Goal: Task Accomplishment & Management: Use online tool/utility

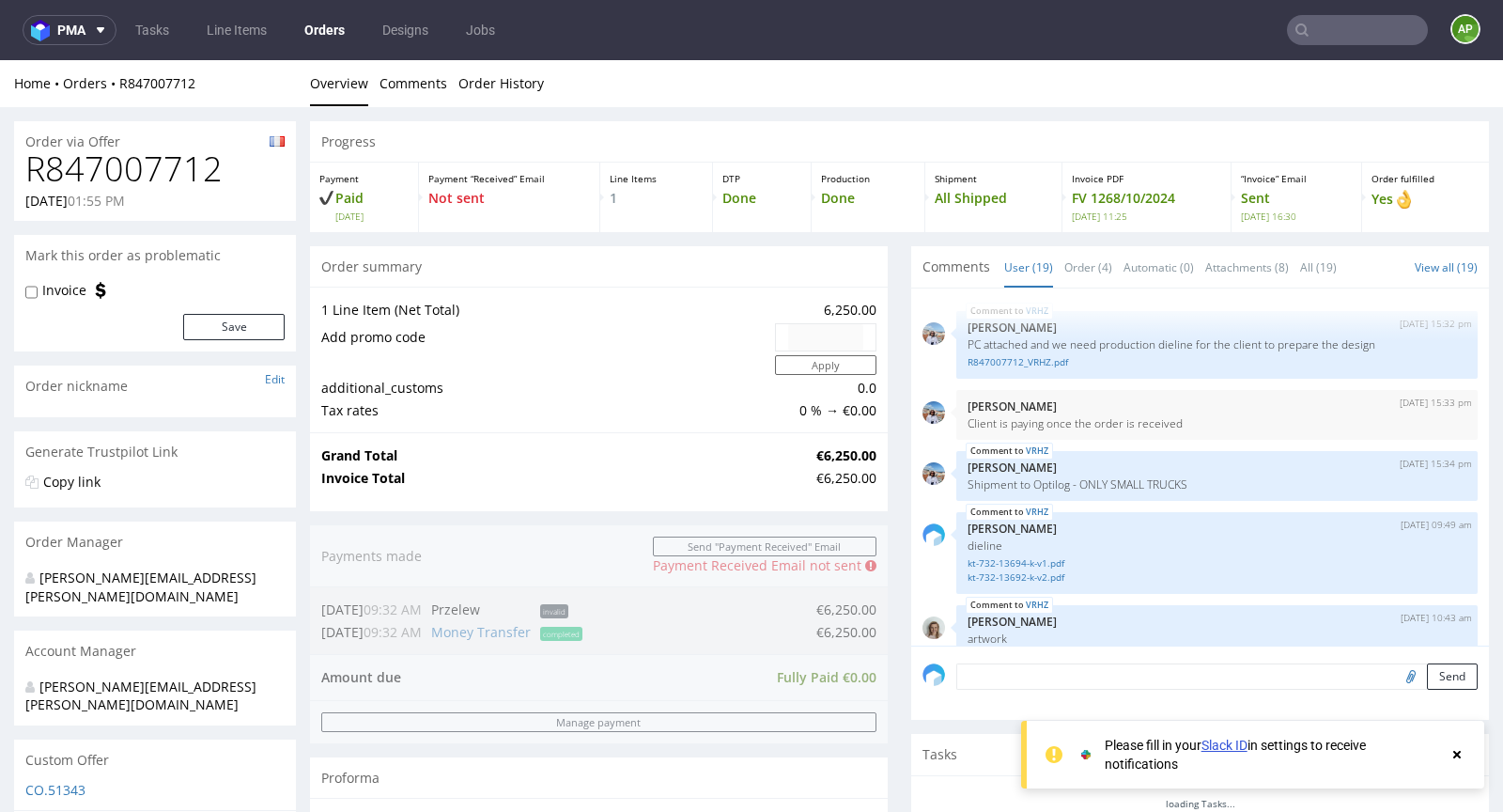
scroll to position [1372, 0]
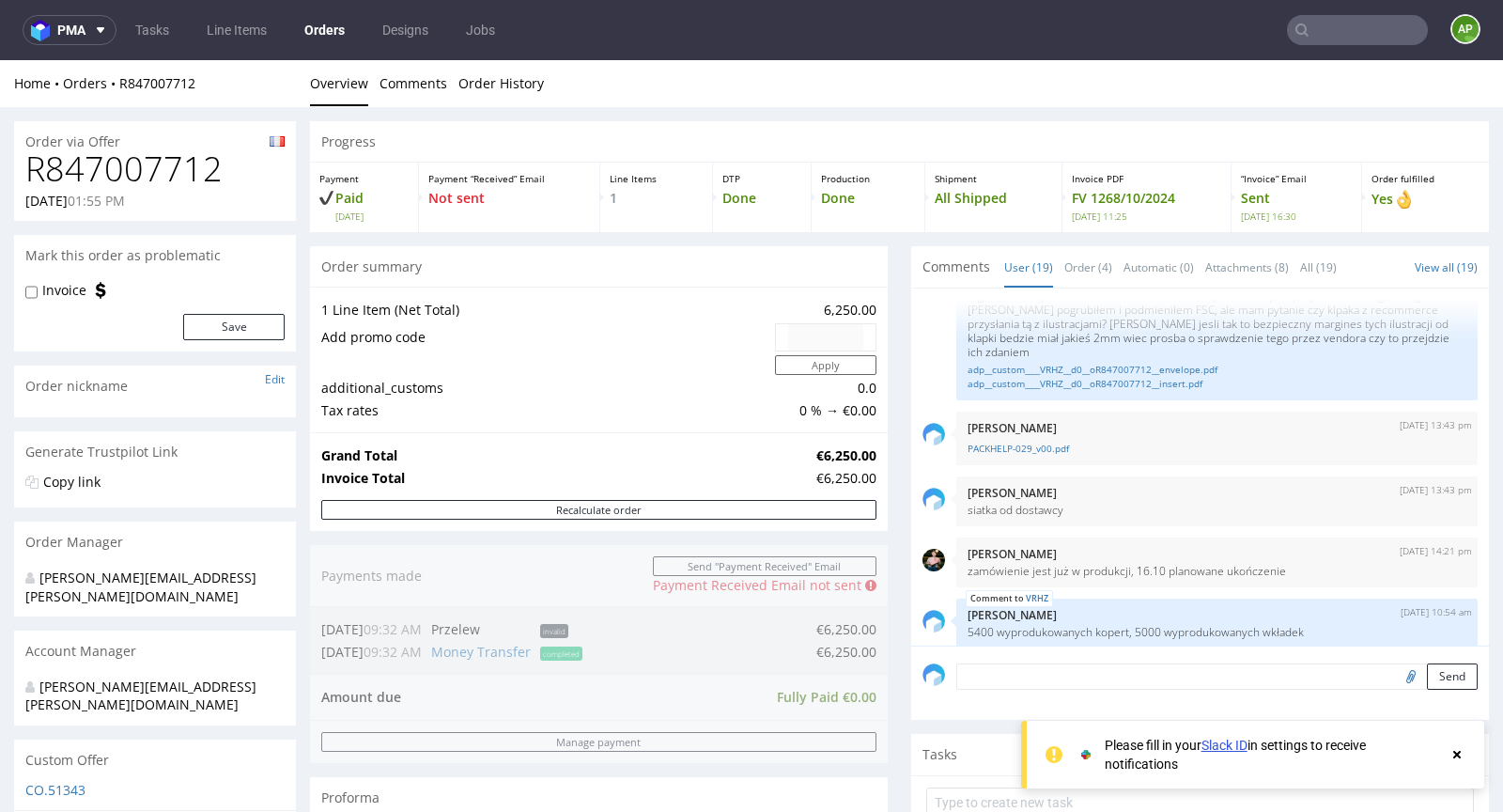
click at [1355, 35] on input "text" at bounding box center [1357, 30] width 141 height 30
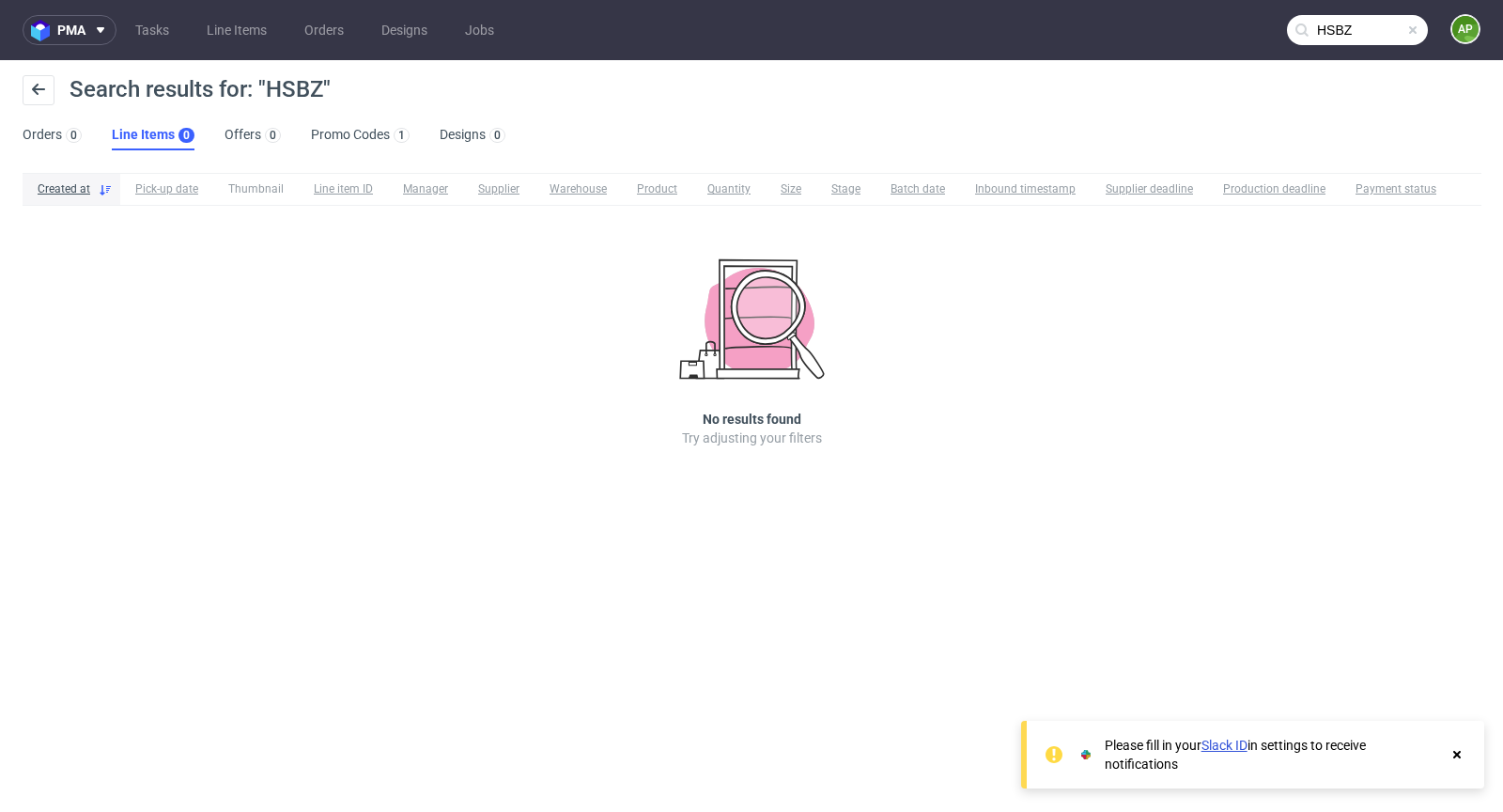
click at [1330, 33] on input "HSBZ" at bounding box center [1357, 30] width 141 height 30
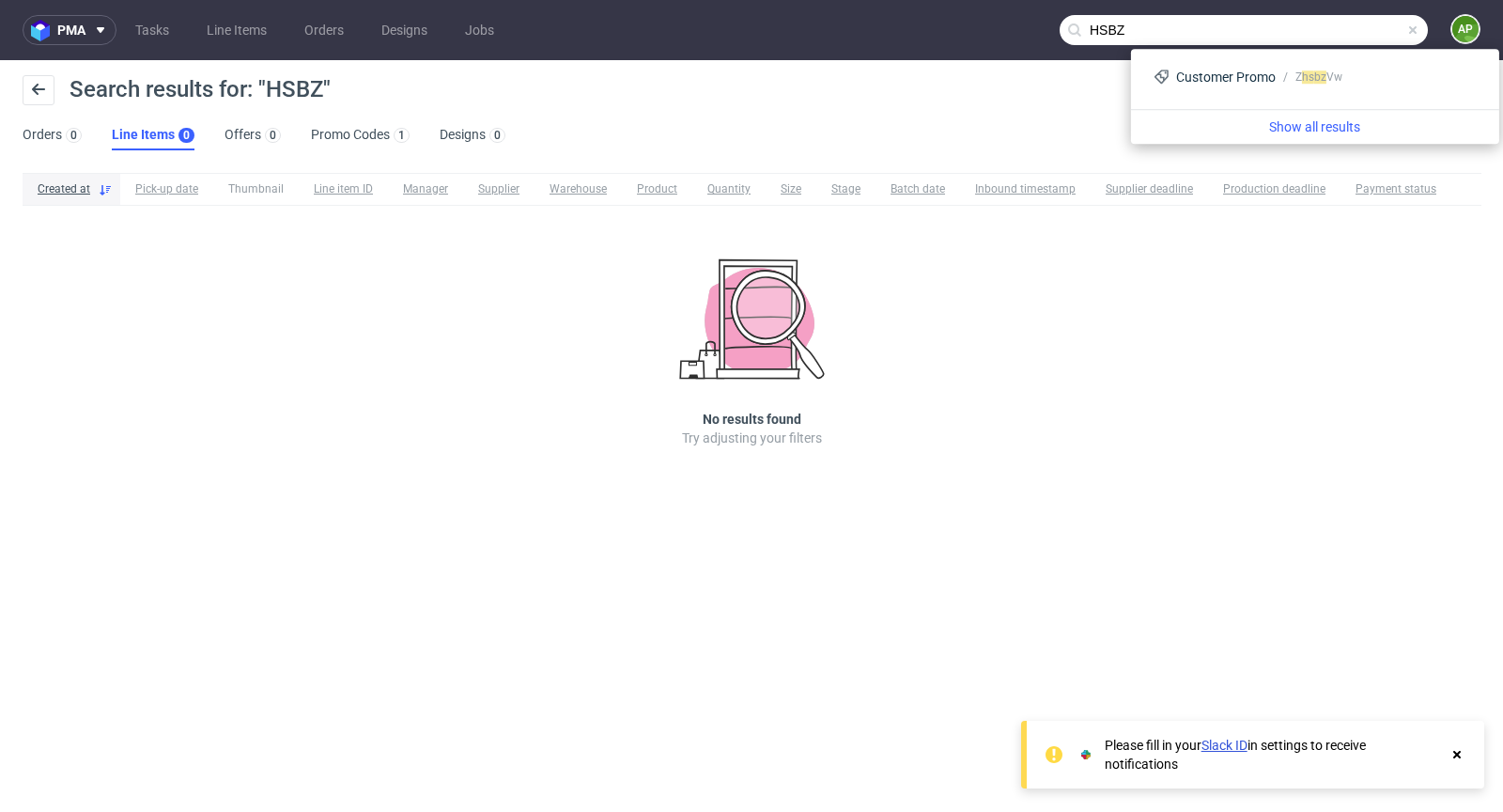
drag, startPoint x: 1104, startPoint y: 26, endPoint x: 1075, endPoint y: 27, distance: 29.0
click at [1075, 27] on div "HSBZ" at bounding box center [1243, 30] width 368 height 30
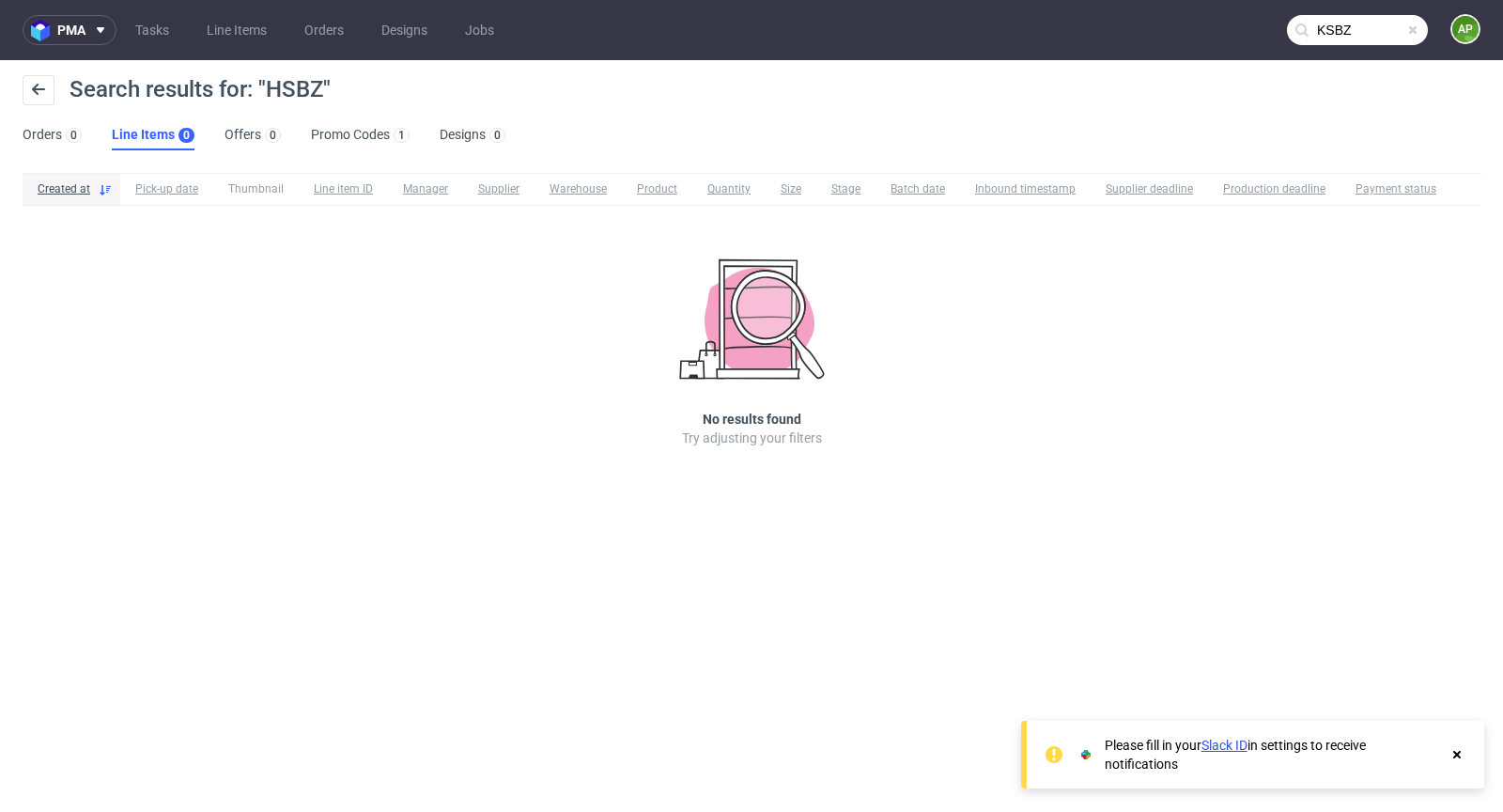
type input "KSBZ"
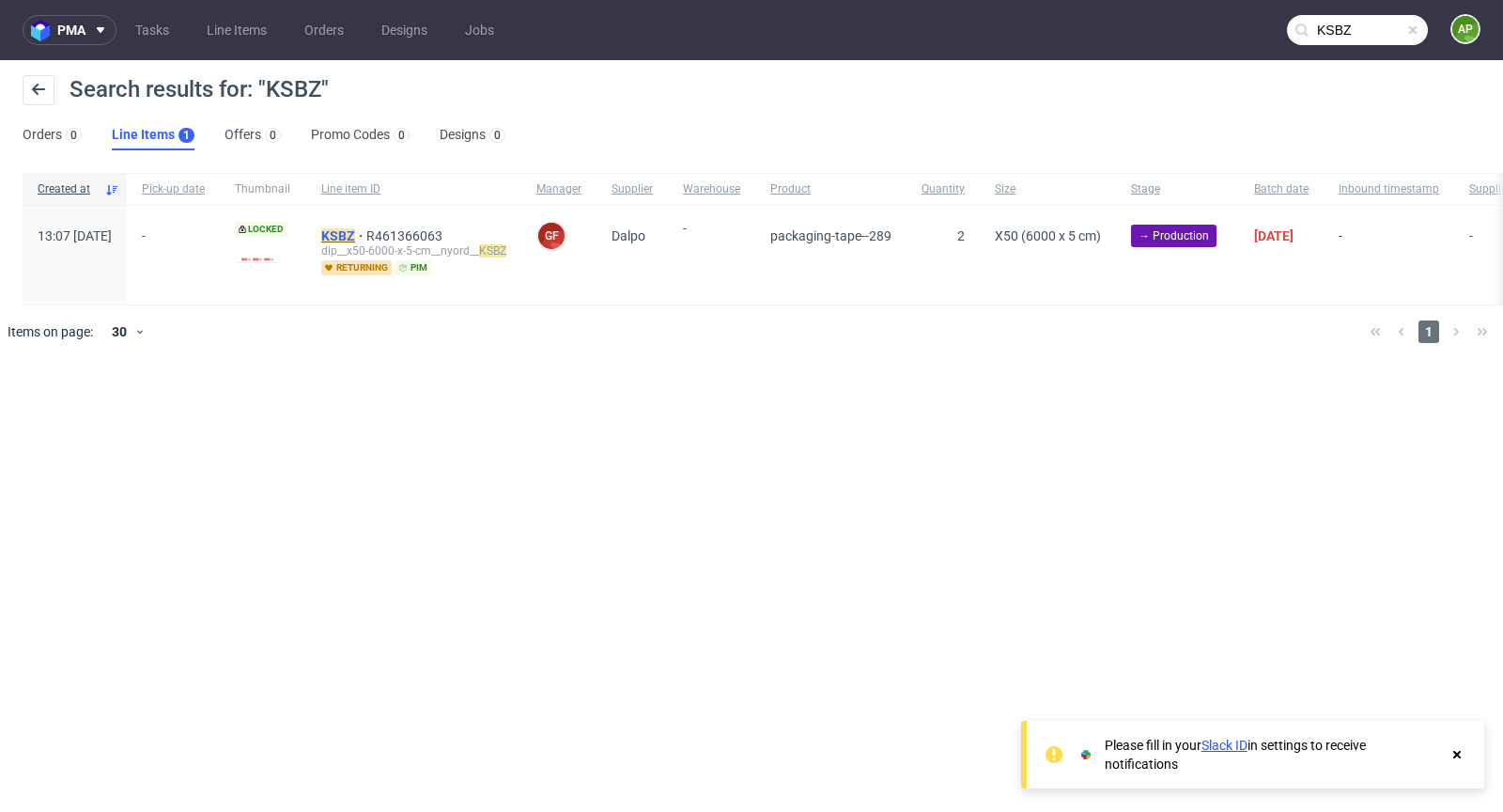
click at [355, 231] on mark "KSBZ" at bounding box center [339, 235] width 34 height 15
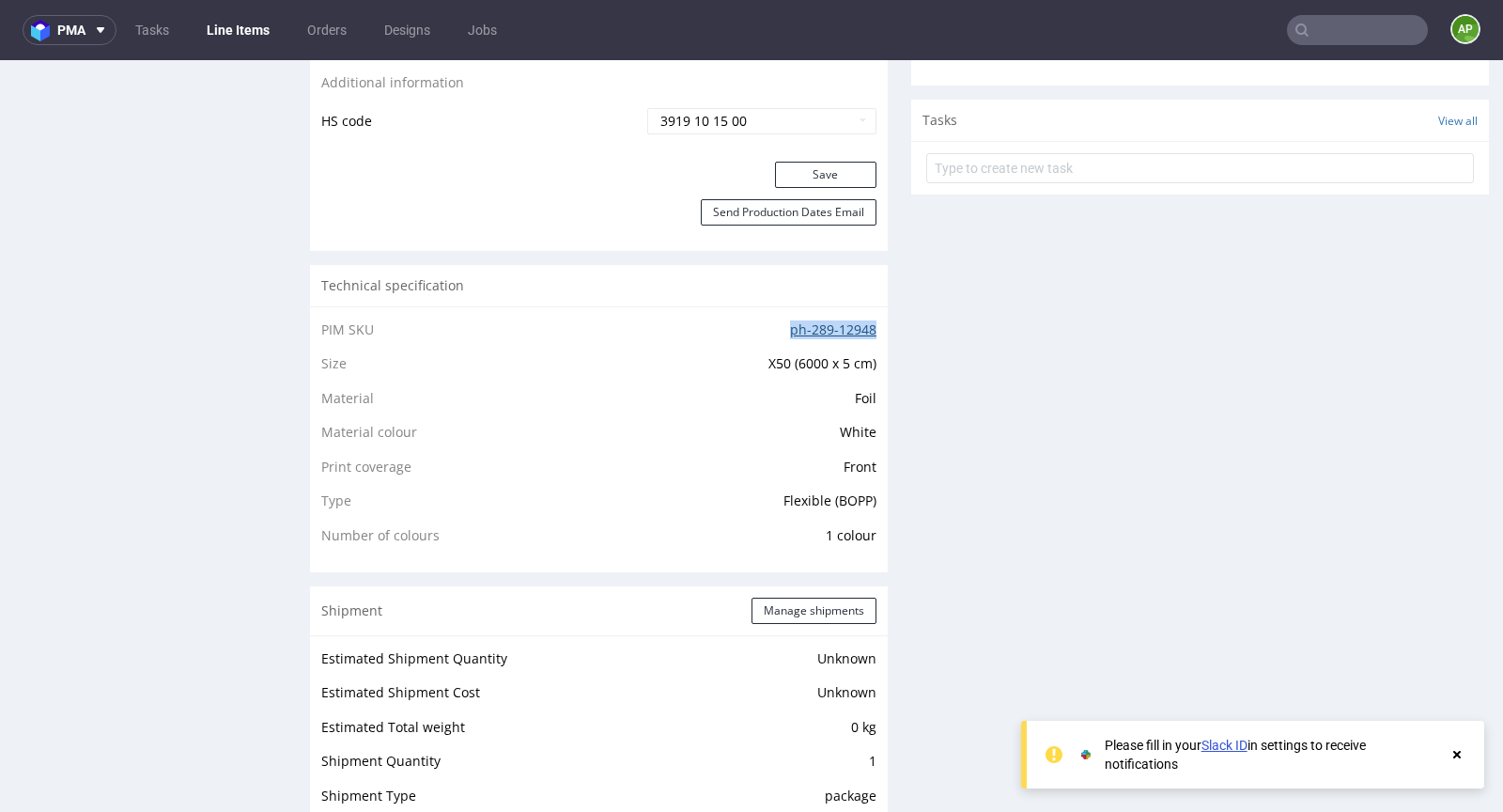
scroll to position [1301, 0]
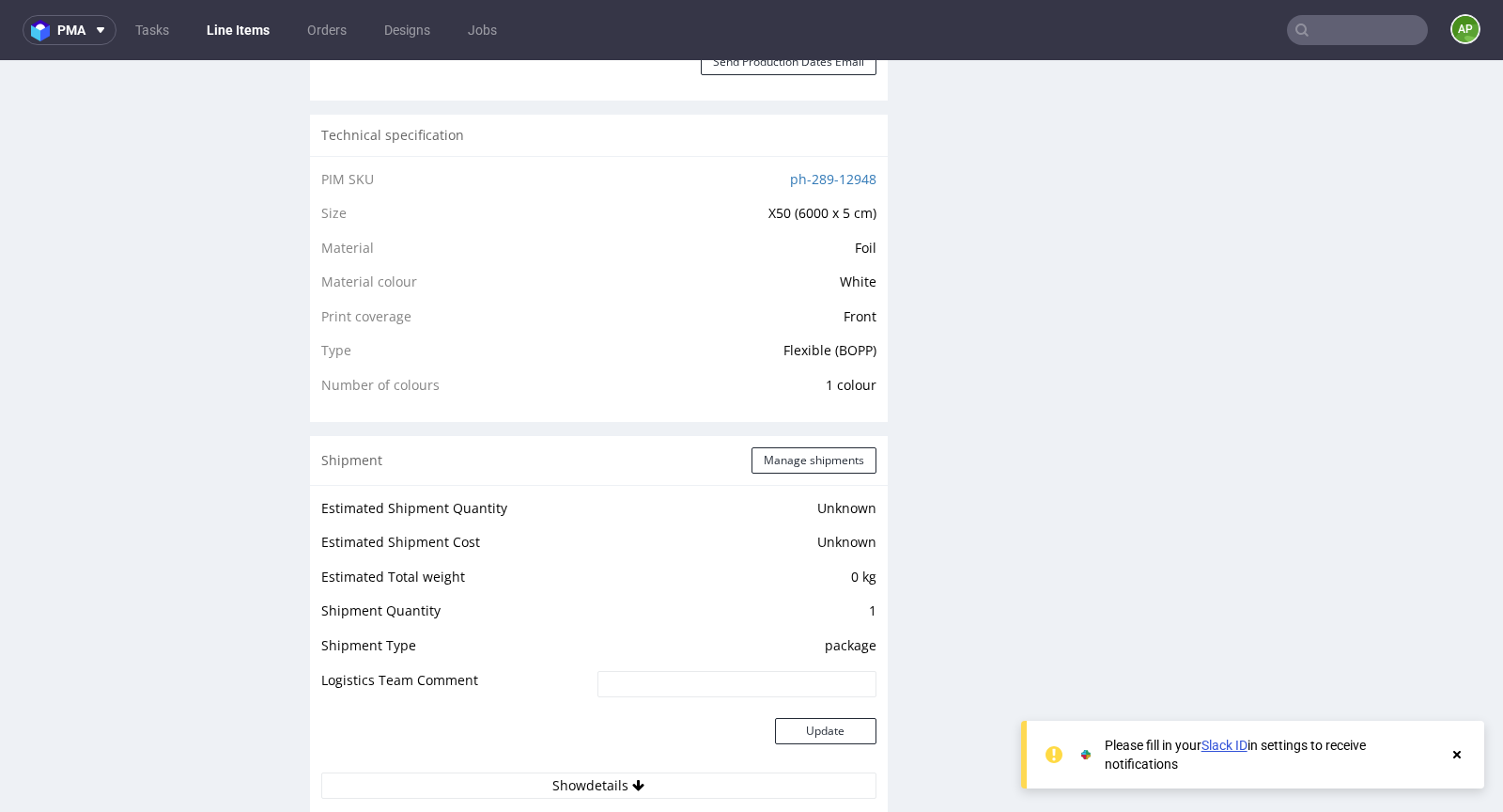
click at [855, 213] on span "X50 (6000 x 5 cm)" at bounding box center [822, 212] width 108 height 18
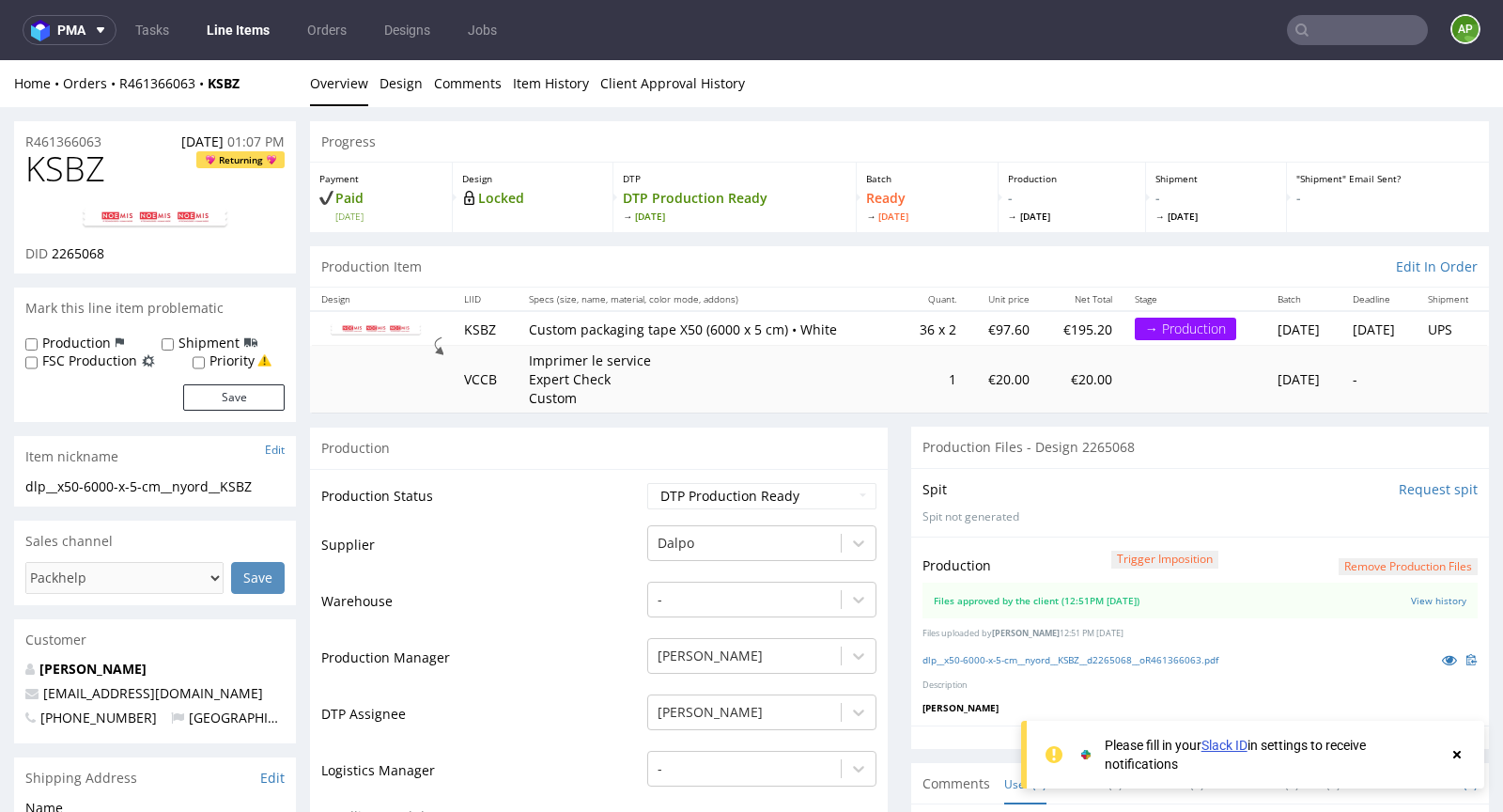
click at [1419, 494] on input "Request spit" at bounding box center [1437, 489] width 78 height 19
click at [1419, 487] on input "Request spit" at bounding box center [1437, 489] width 78 height 19
click at [1400, 483] on input "Request spit" at bounding box center [1437, 489] width 78 height 19
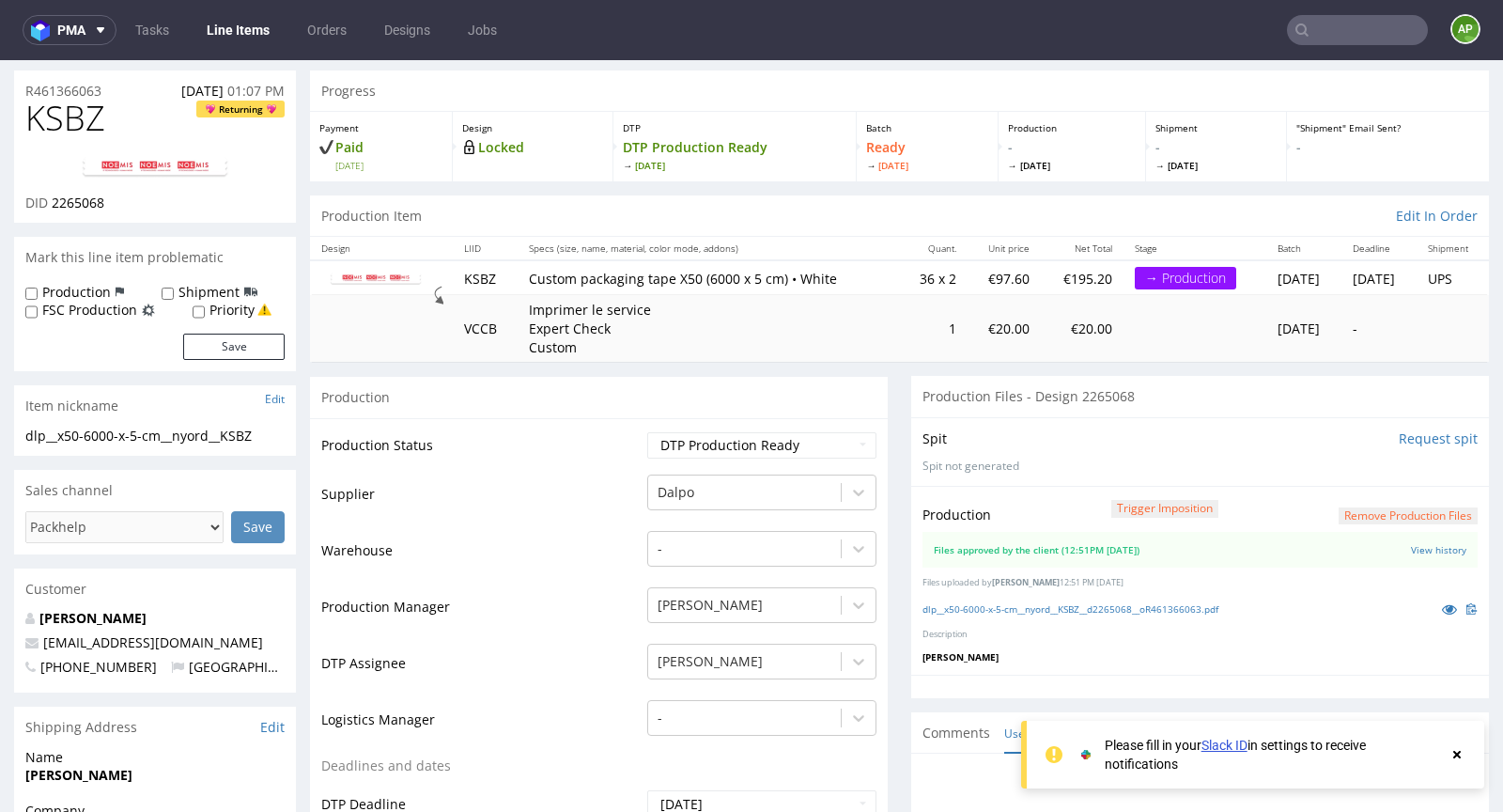
click at [1421, 442] on input "Request spit" at bounding box center [1437, 438] width 78 height 19
click at [1409, 434] on input "Request spit" at bounding box center [1437, 438] width 78 height 19
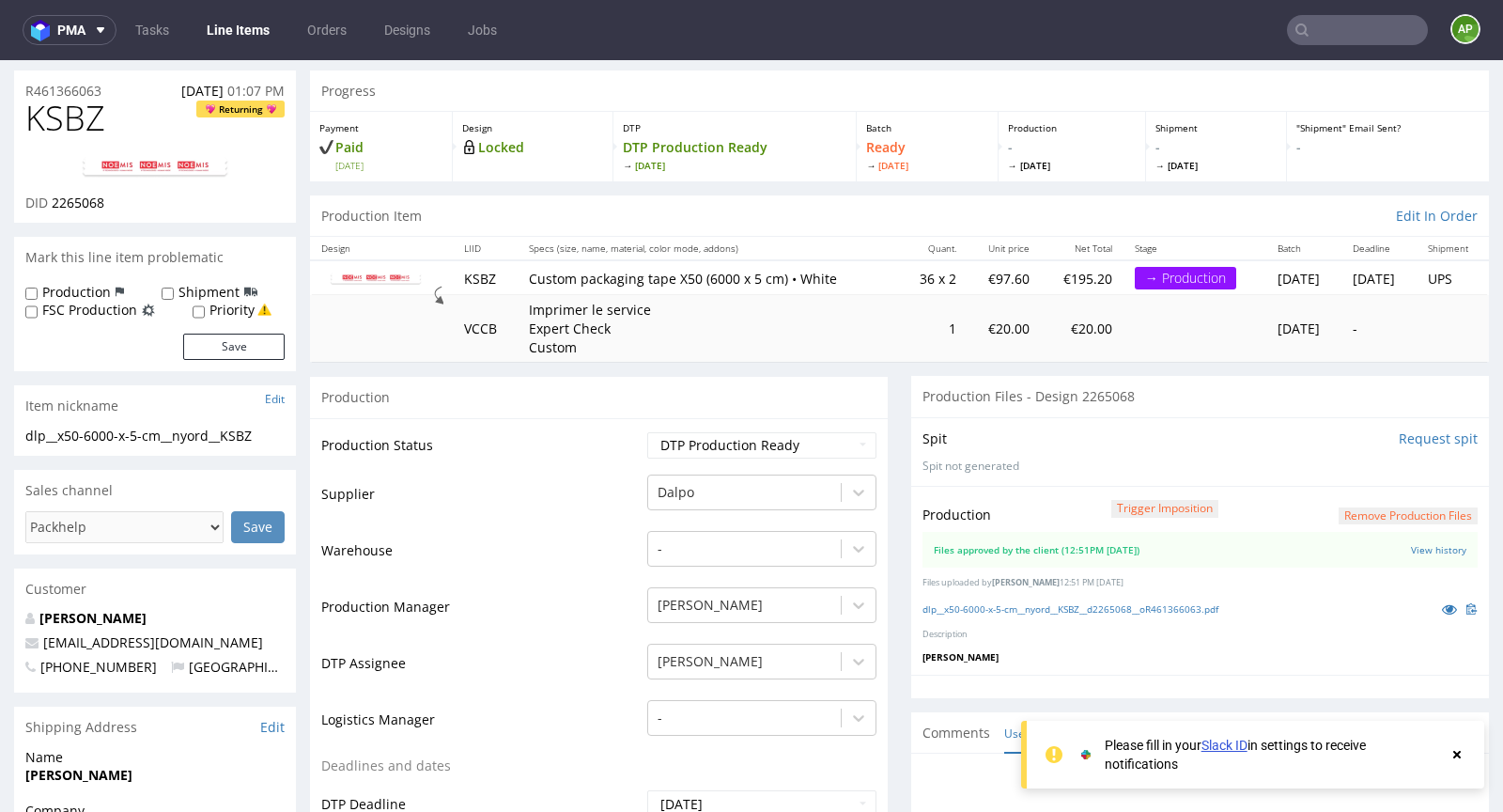
click at [1409, 434] on input "Request spit" at bounding box center [1437, 438] width 78 height 19
drag, startPoint x: 1409, startPoint y: 434, endPoint x: 1409, endPoint y: 424, distance: 10.0
click at [1409, 432] on input "Request spit" at bounding box center [1437, 438] width 78 height 19
click at [1409, 424] on div "Spit Request spit Spit not generated" at bounding box center [1200, 451] width 578 height 68
click at [1371, 459] on p "Spit not generated" at bounding box center [1199, 467] width 555 height 16
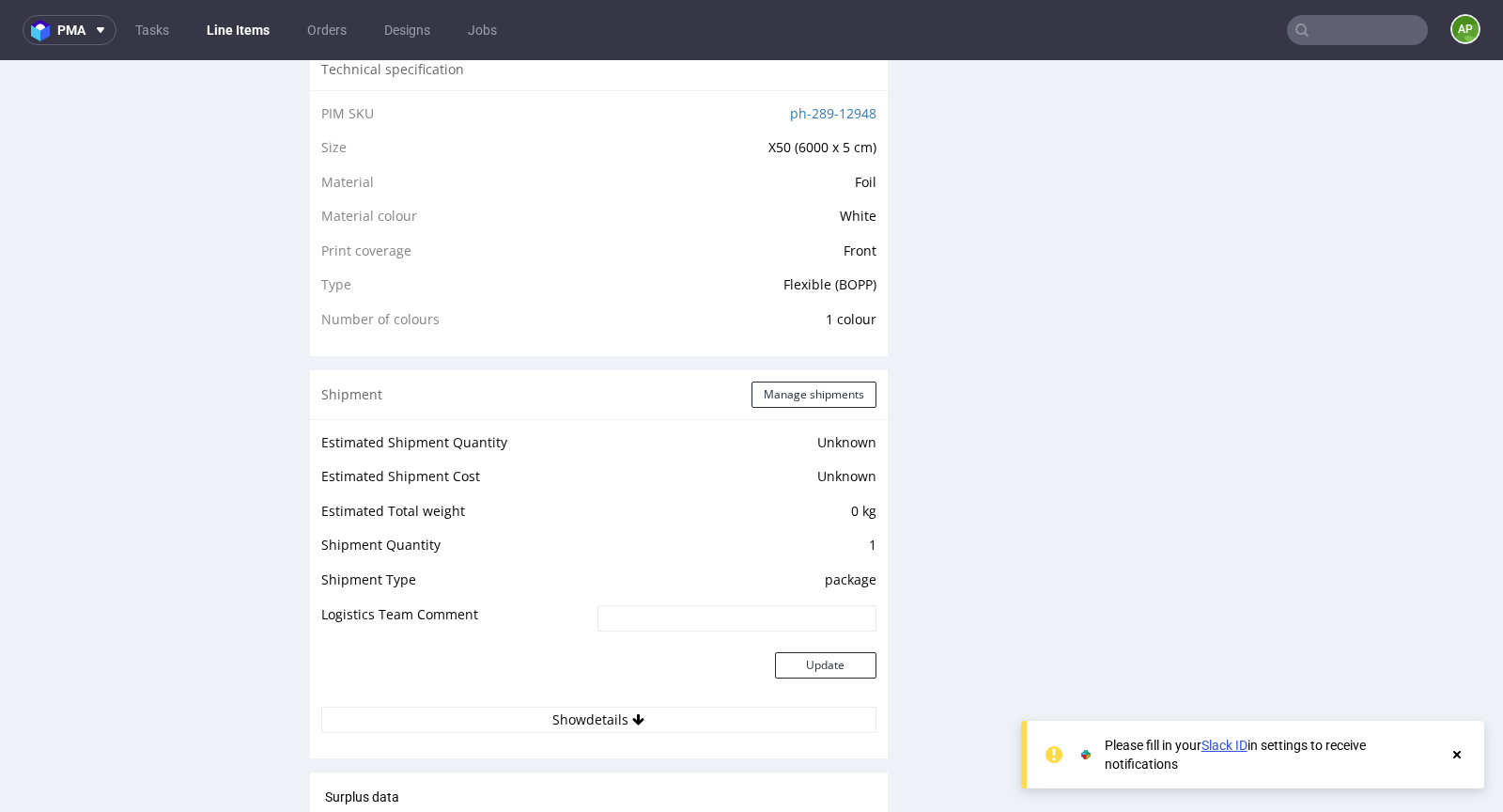
scroll to position [1378, 0]
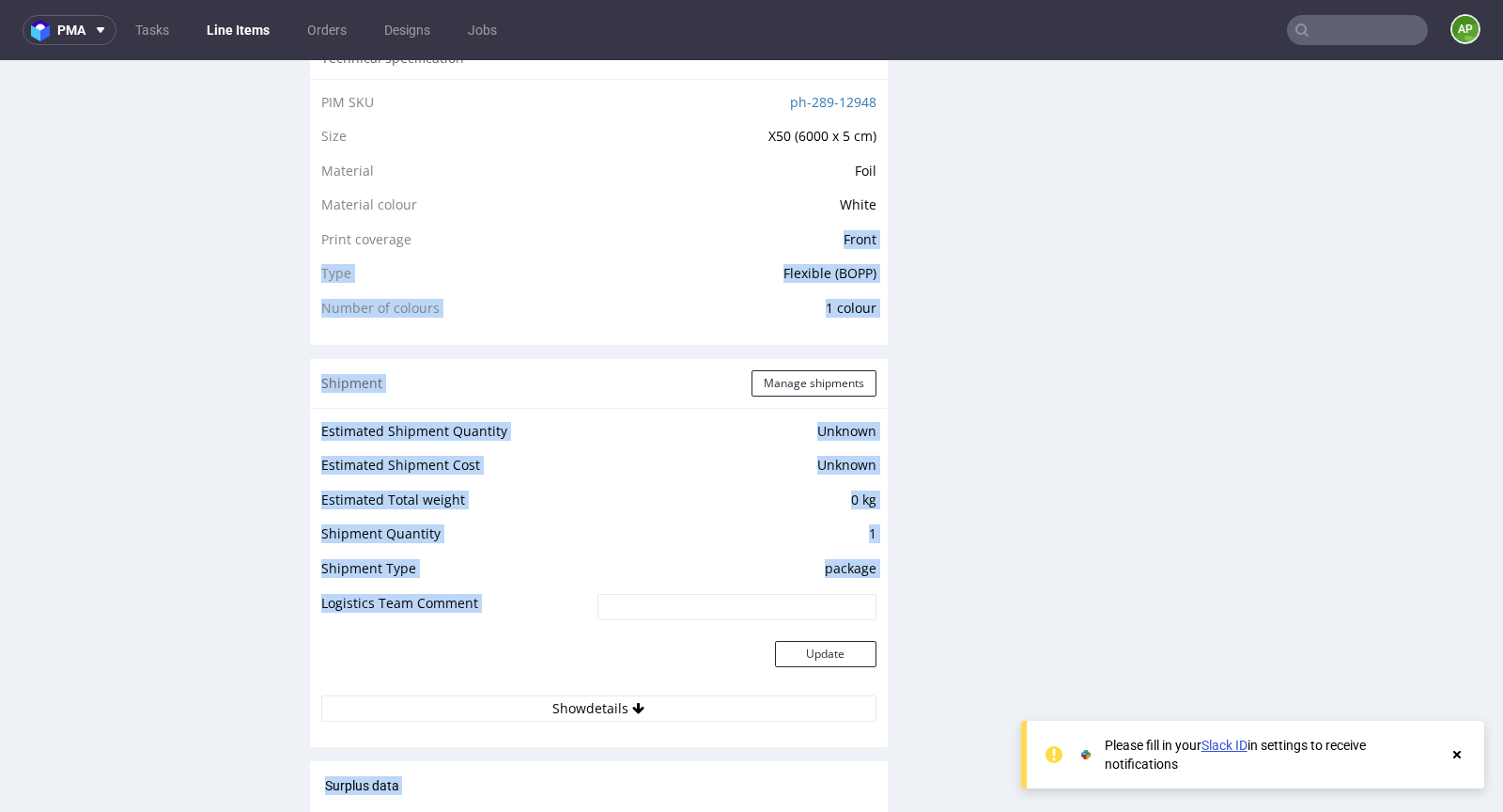
drag, startPoint x: 849, startPoint y: 233, endPoint x: 904, endPoint y: 233, distance: 55.0
click at [903, 233] on div "Progress Payment Paid Wed 24 Sep Design Locked DTP DTP Production Ready Fri 26 …" at bounding box center [899, 282] width 1179 height 3077
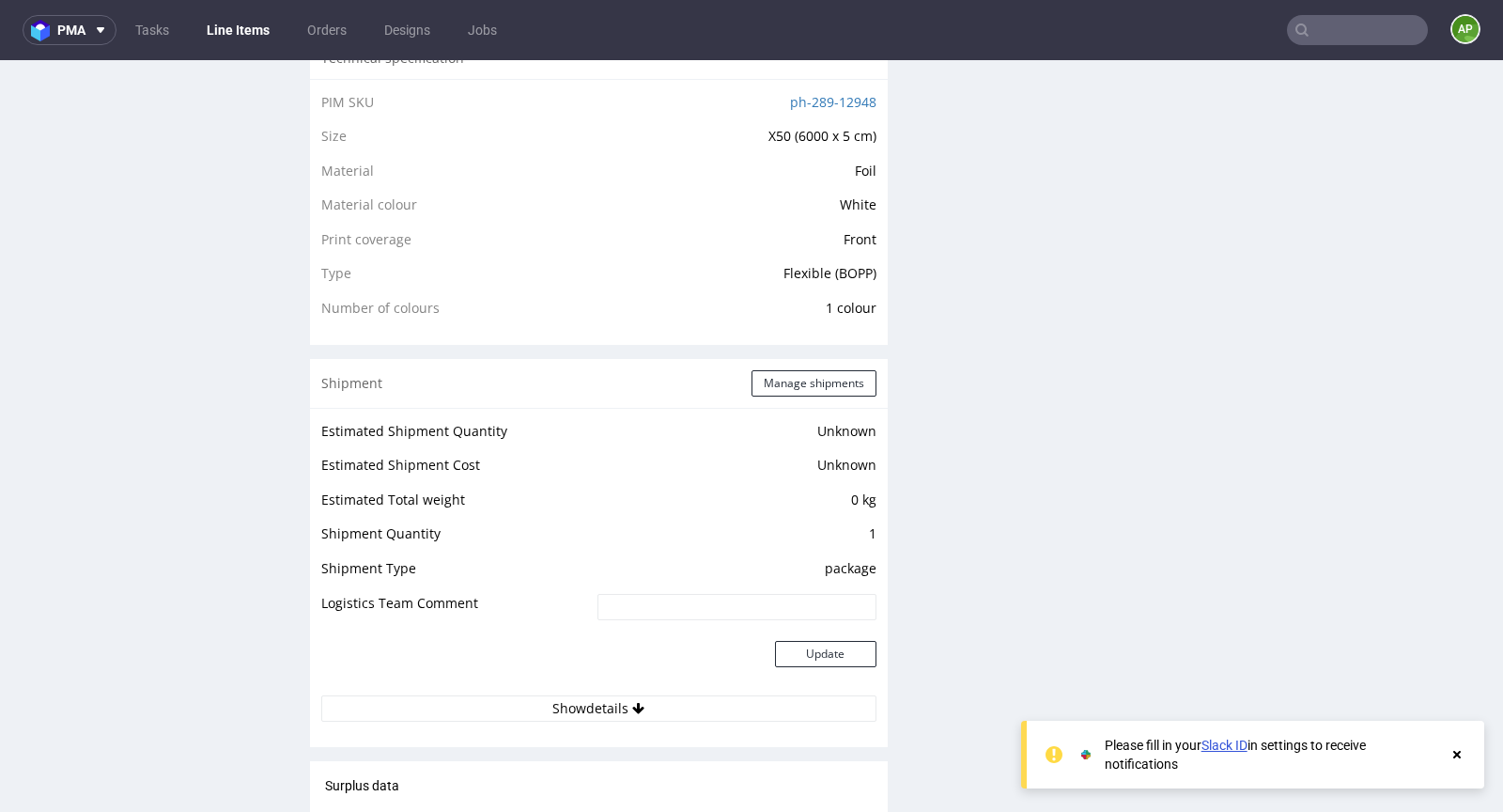
click at [865, 236] on span "Front" at bounding box center [860, 239] width 33 height 18
click at [853, 100] on link "ph-289-12948" at bounding box center [833, 102] width 86 height 18
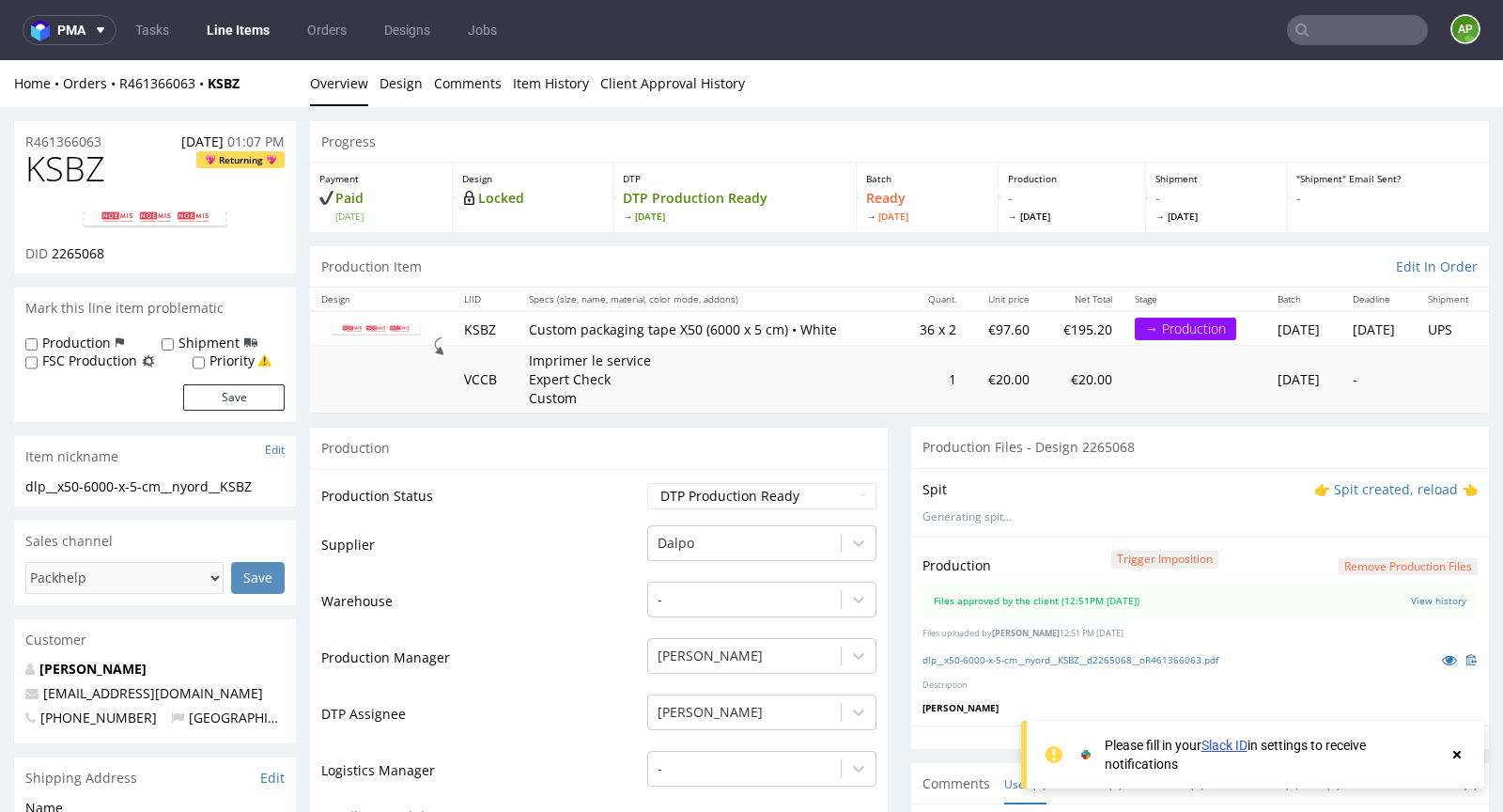
scroll to position [0, 0]
click at [1322, 38] on input "text" at bounding box center [1357, 30] width 141 height 30
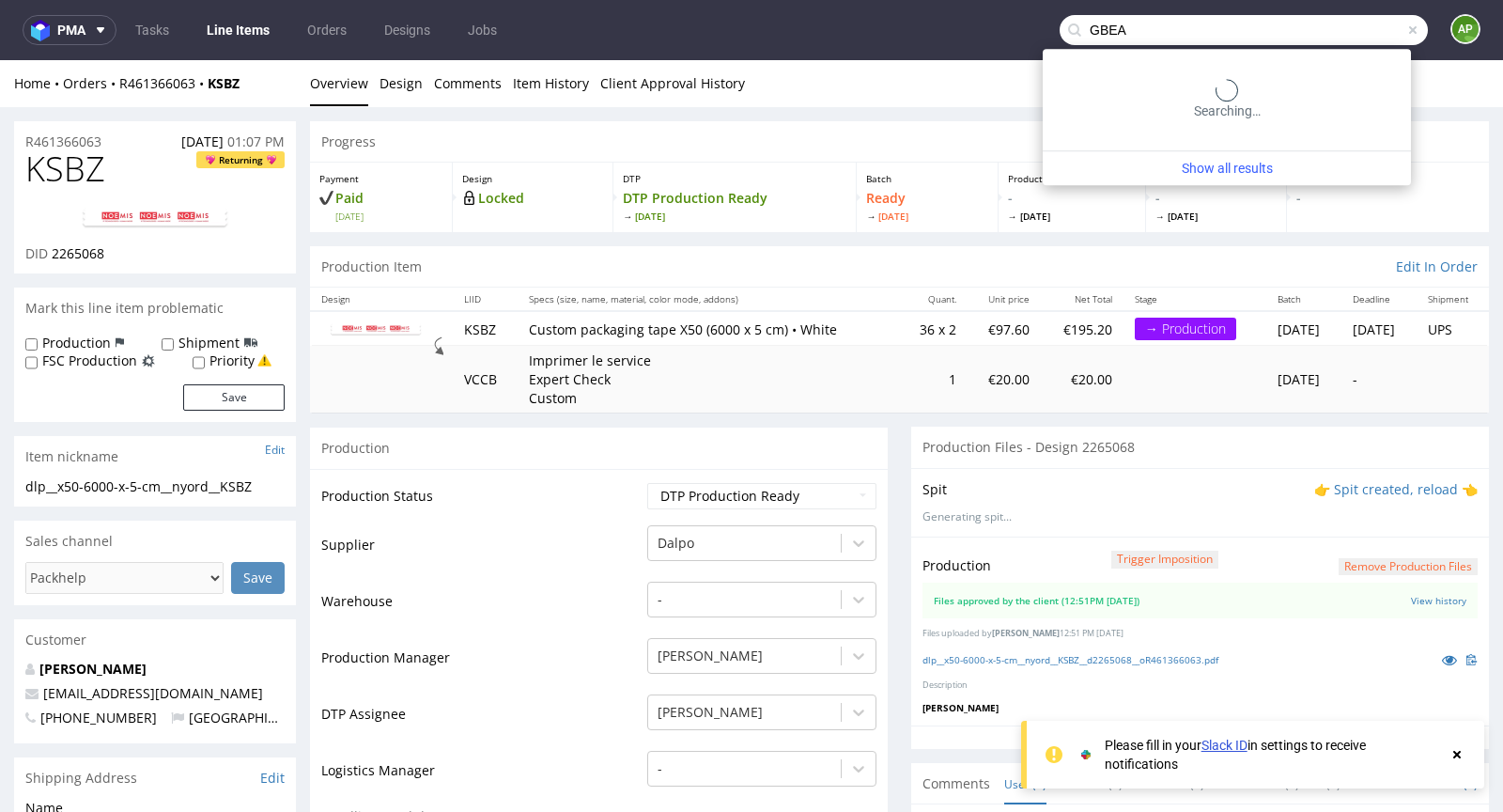
type input "GBEA"
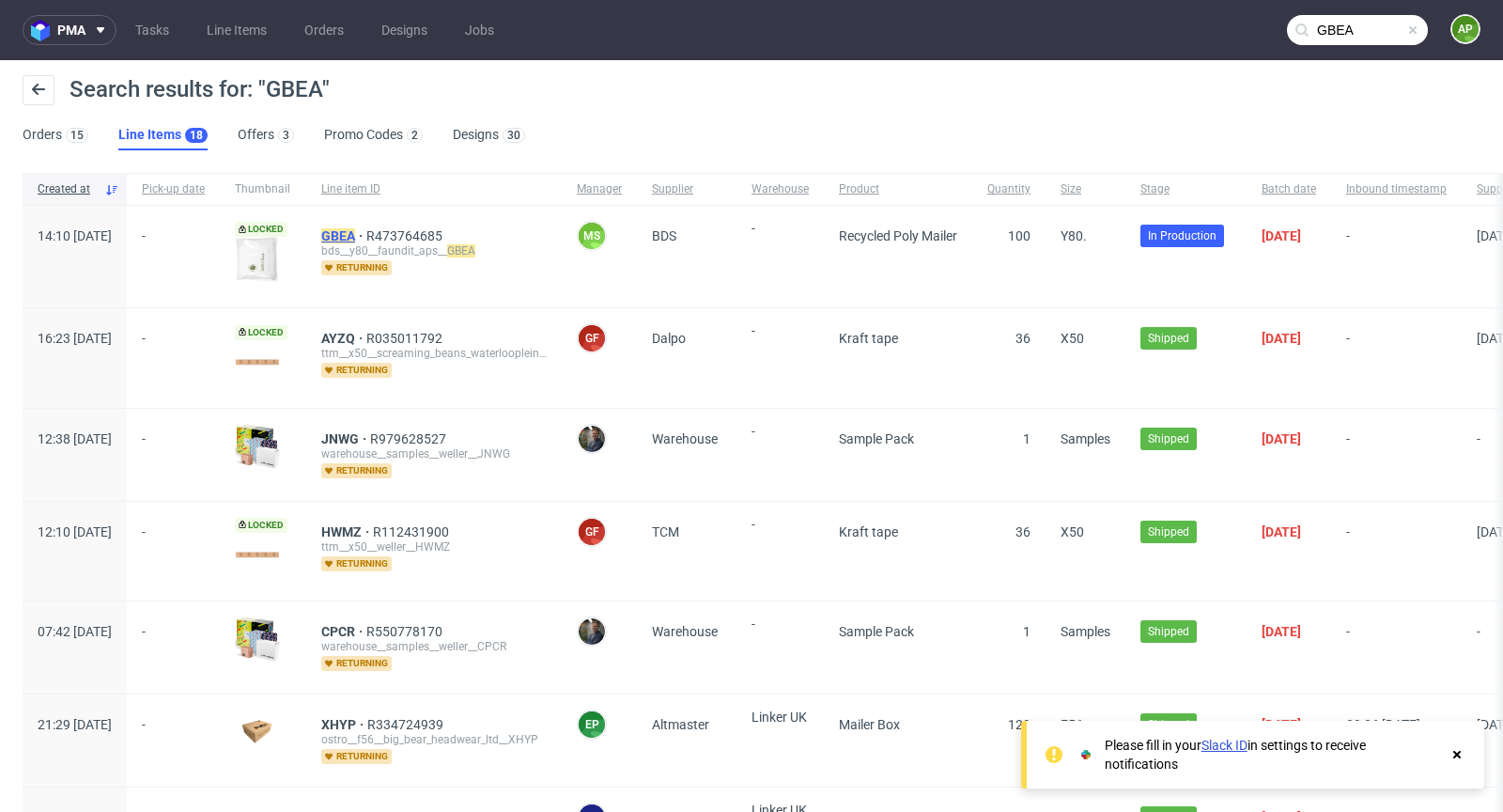
click at [355, 228] on mark "GBEA" at bounding box center [339, 235] width 34 height 15
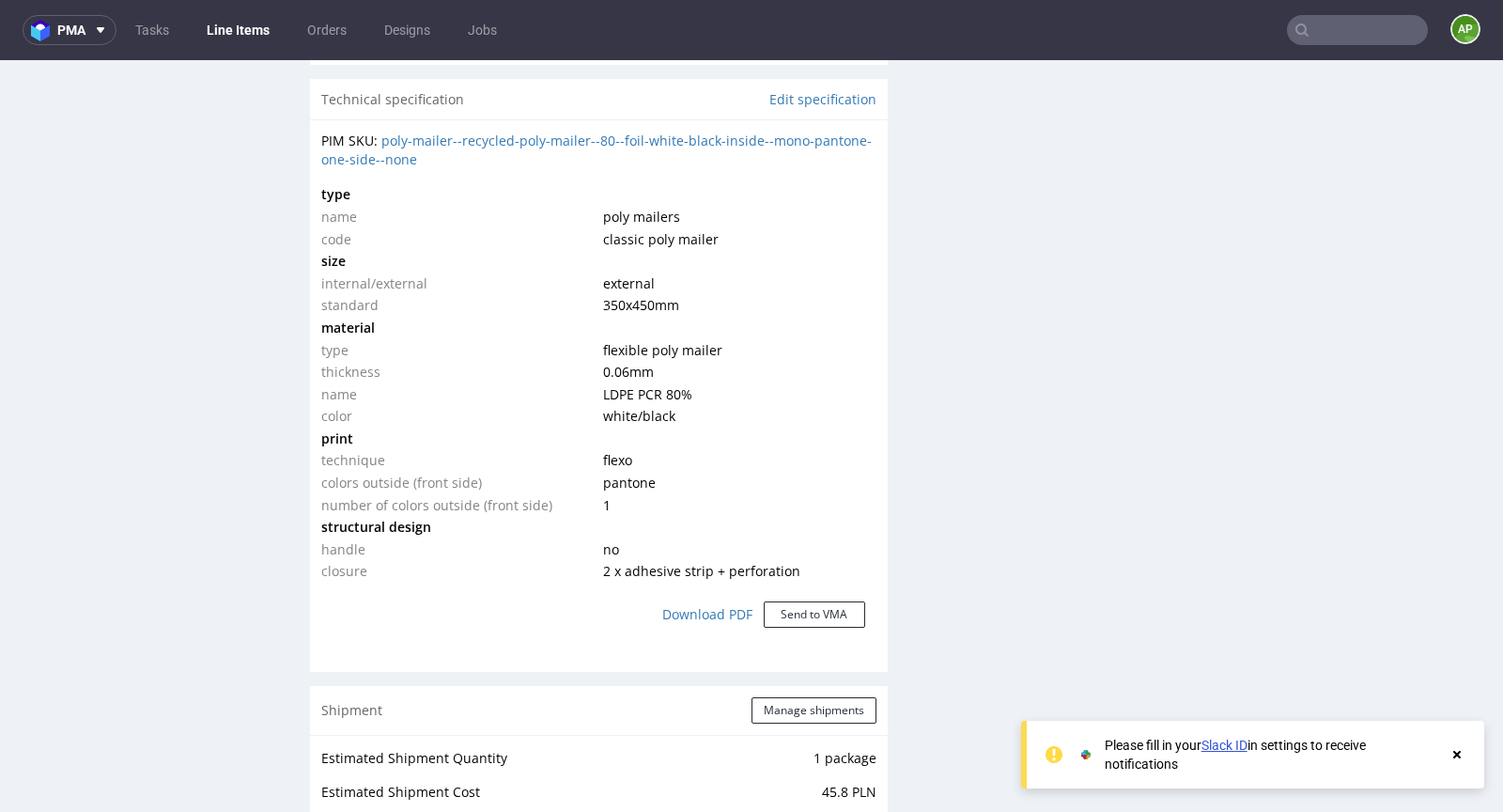
scroll to position [1367, 0]
click at [752, 133] on link "poly-mailer--recycled-poly-mailer--80--foil-white-black-inside--mono-pantone-on…" at bounding box center [597, 146] width 551 height 37
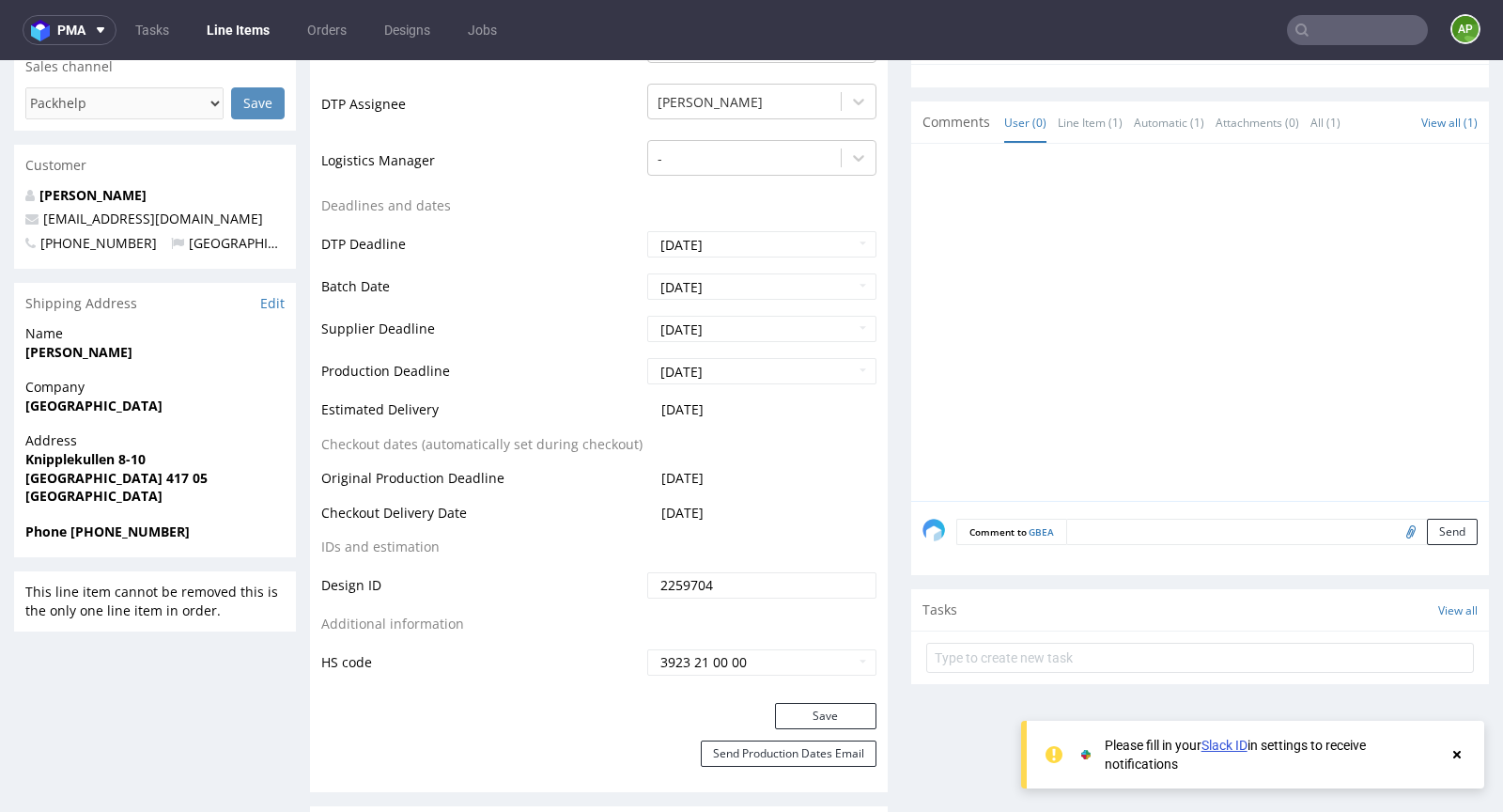
scroll to position [0, 0]
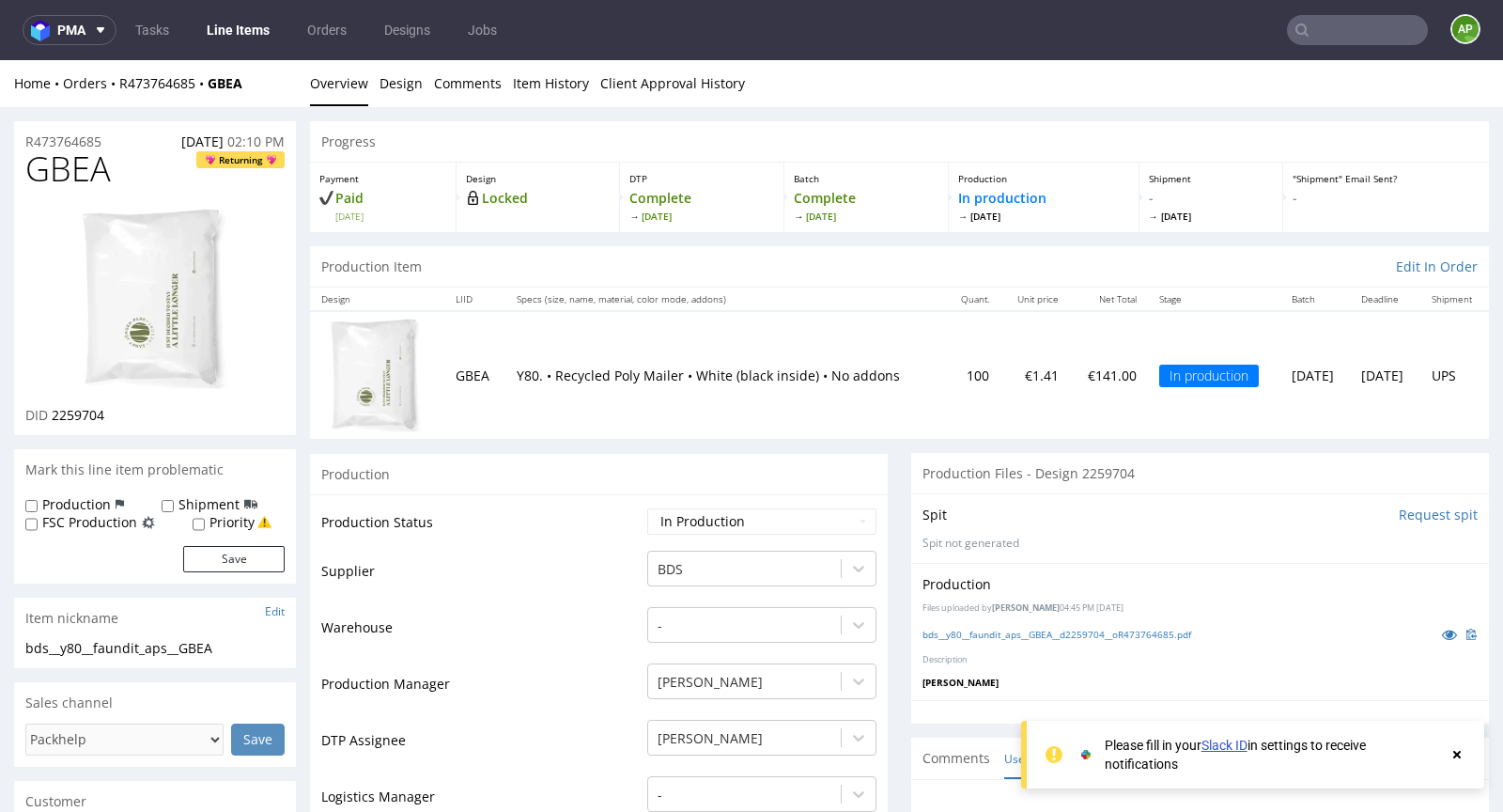
click at [1349, 27] on input "text" at bounding box center [1357, 30] width 141 height 30
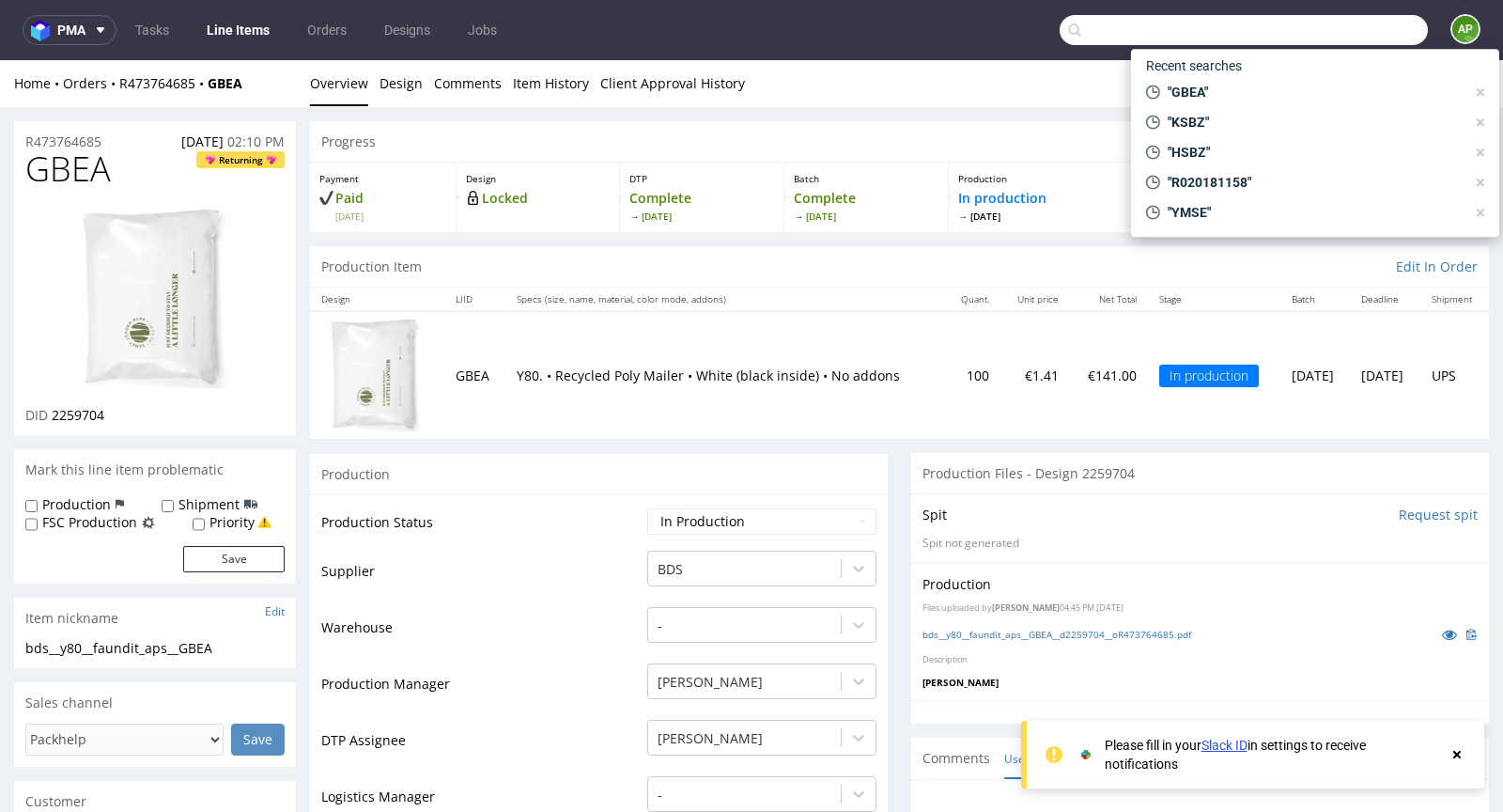
click at [1133, 31] on input "text" at bounding box center [1243, 30] width 368 height 30
click at [1109, 31] on input "text" at bounding box center [1243, 30] width 368 height 30
click at [1068, 68] on div "Home Orders R473764685 GBEA Overview Design Comments Item History Client Approv…" at bounding box center [752, 83] width 1503 height 47
drag, startPoint x: 1067, startPoint y: 99, endPoint x: 1076, endPoint y: 72, distance: 28.5
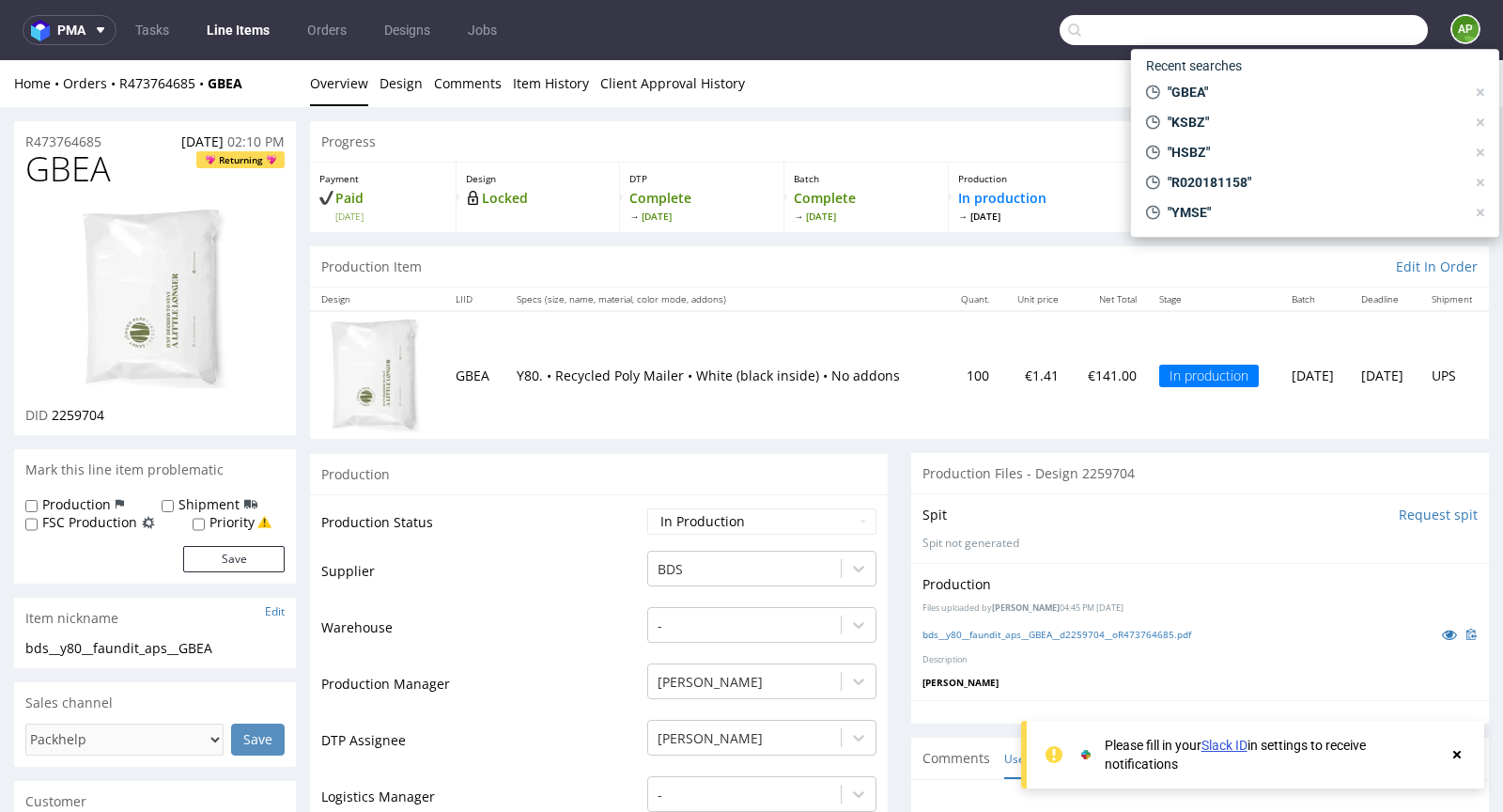
click at [1067, 99] on div "Home Orders R473764685 GBEA Overview Design Comments Item History Client Approv…" at bounding box center [752, 83] width 1503 height 47
click at [1081, 31] on input "text" at bounding box center [1243, 30] width 368 height 30
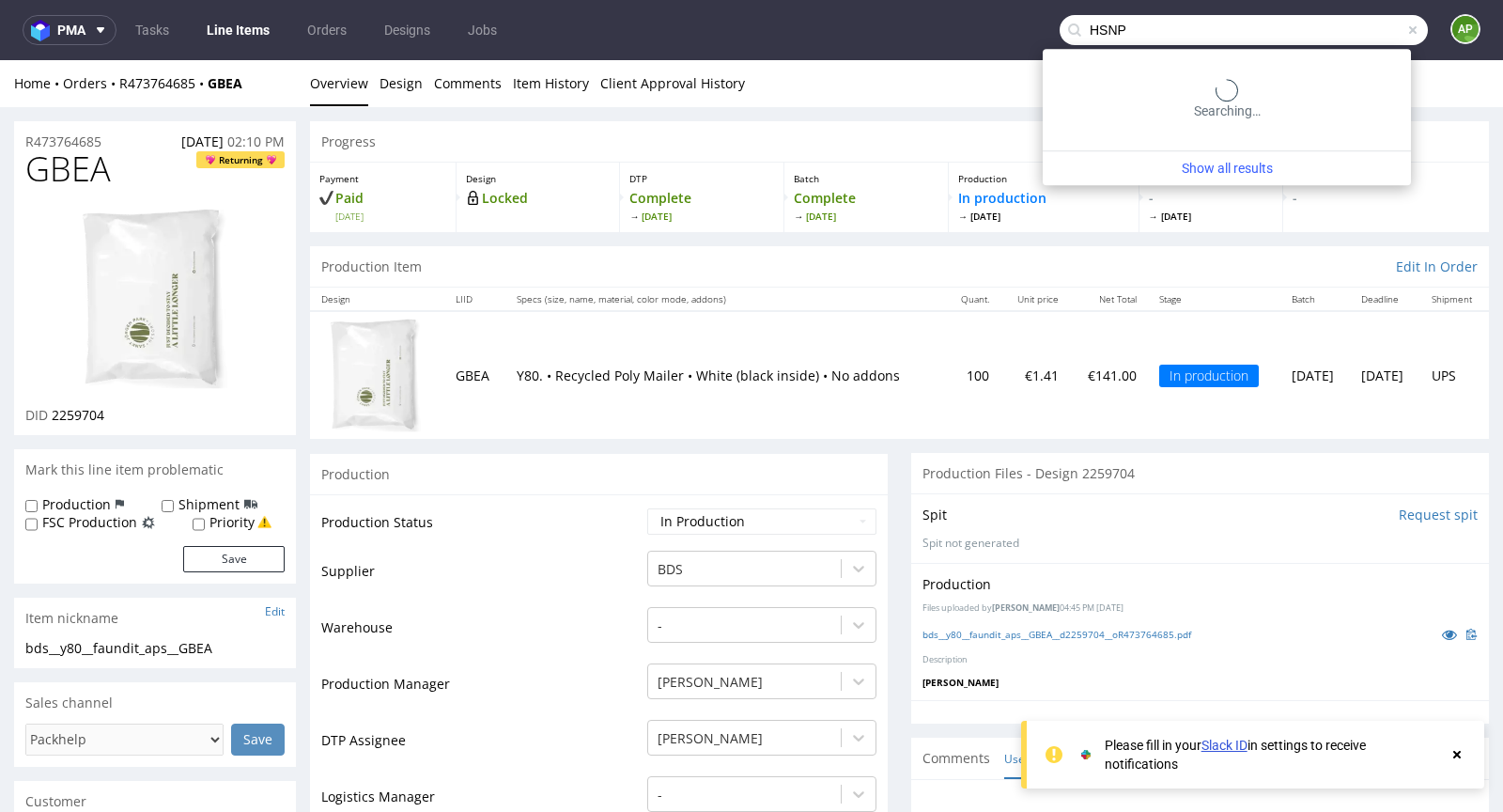
type input "HSNP"
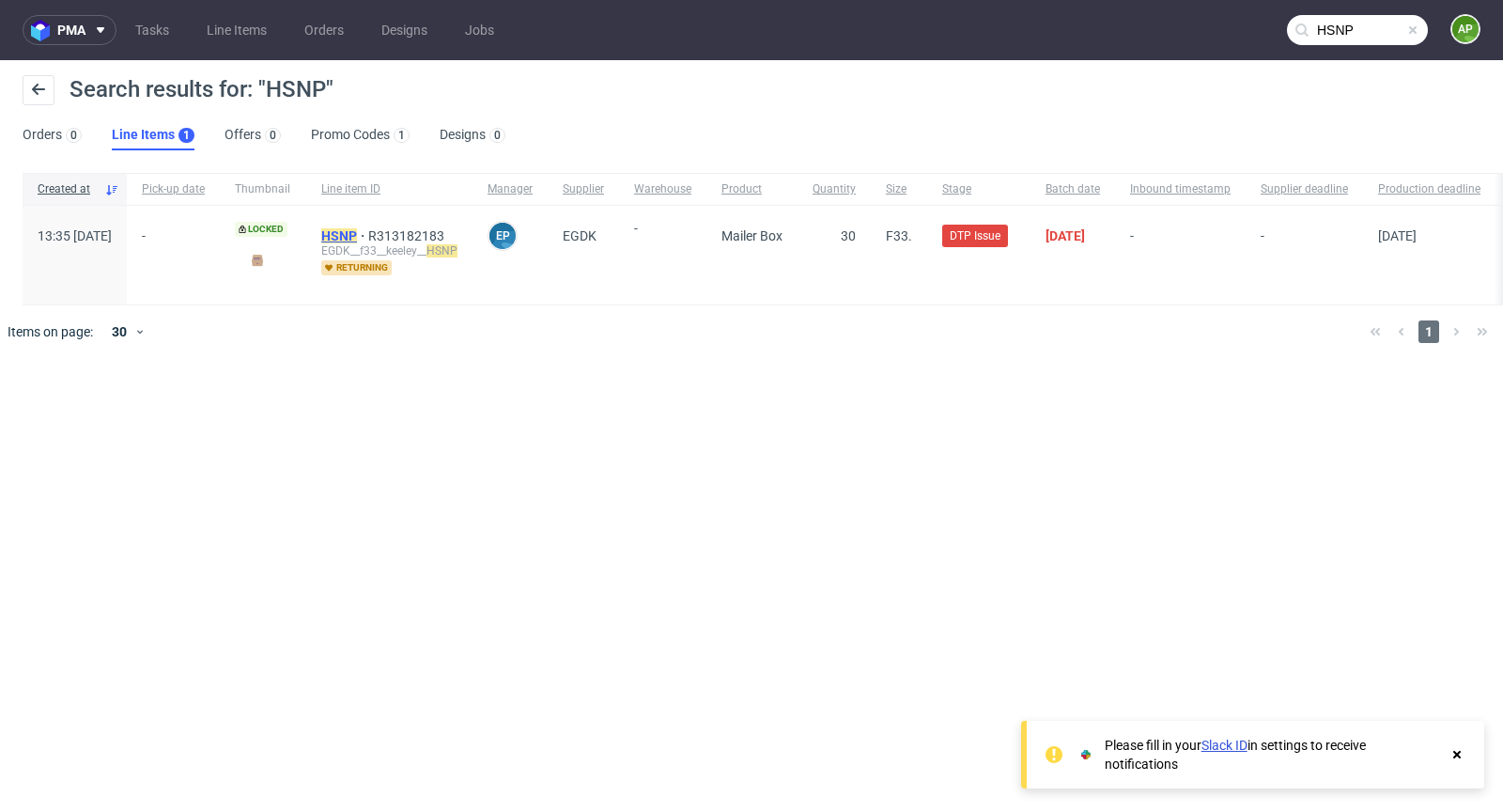
click at [357, 237] on mark "HSNP" at bounding box center [340, 235] width 36 height 15
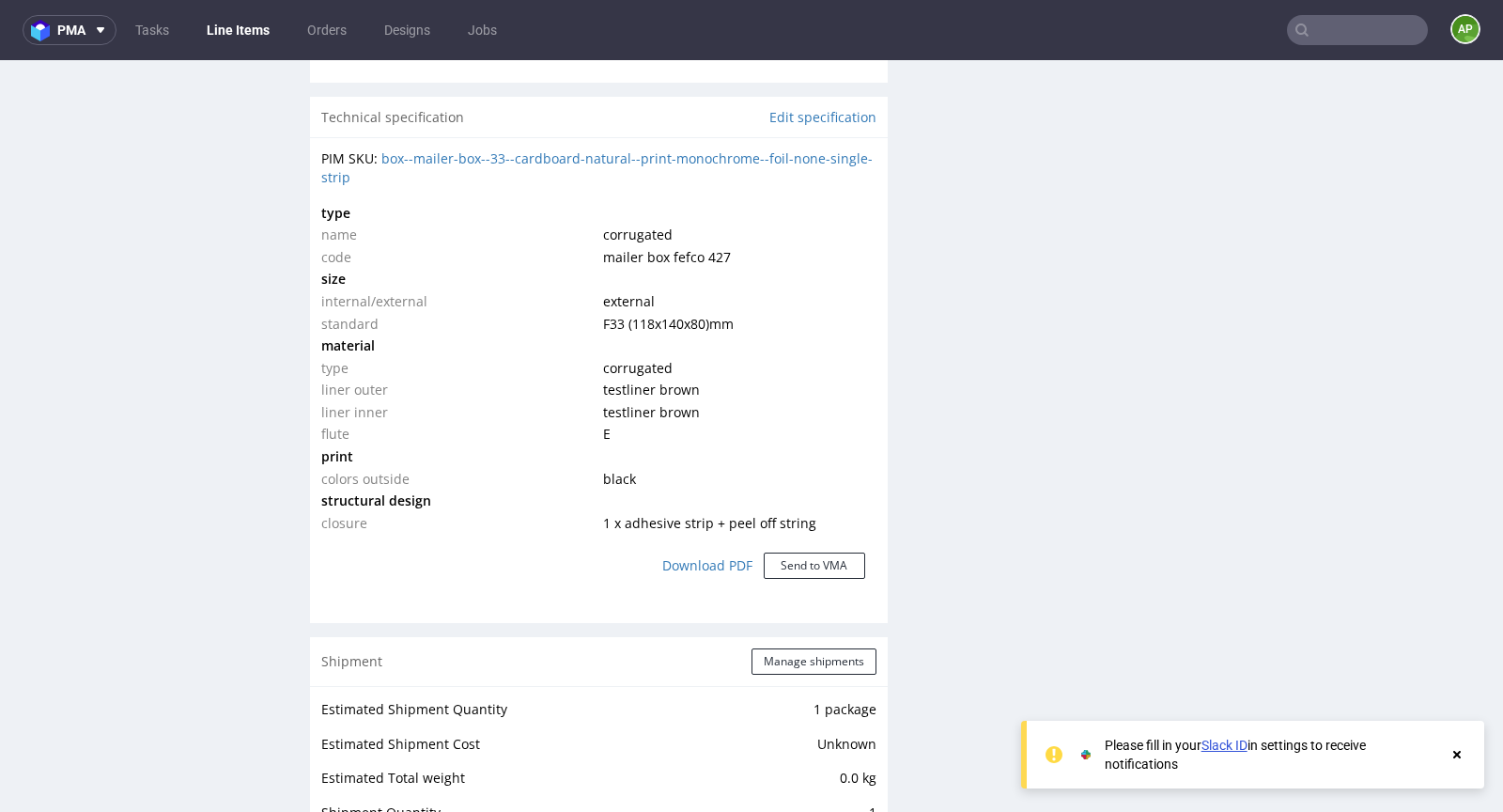
scroll to position [1426, 0]
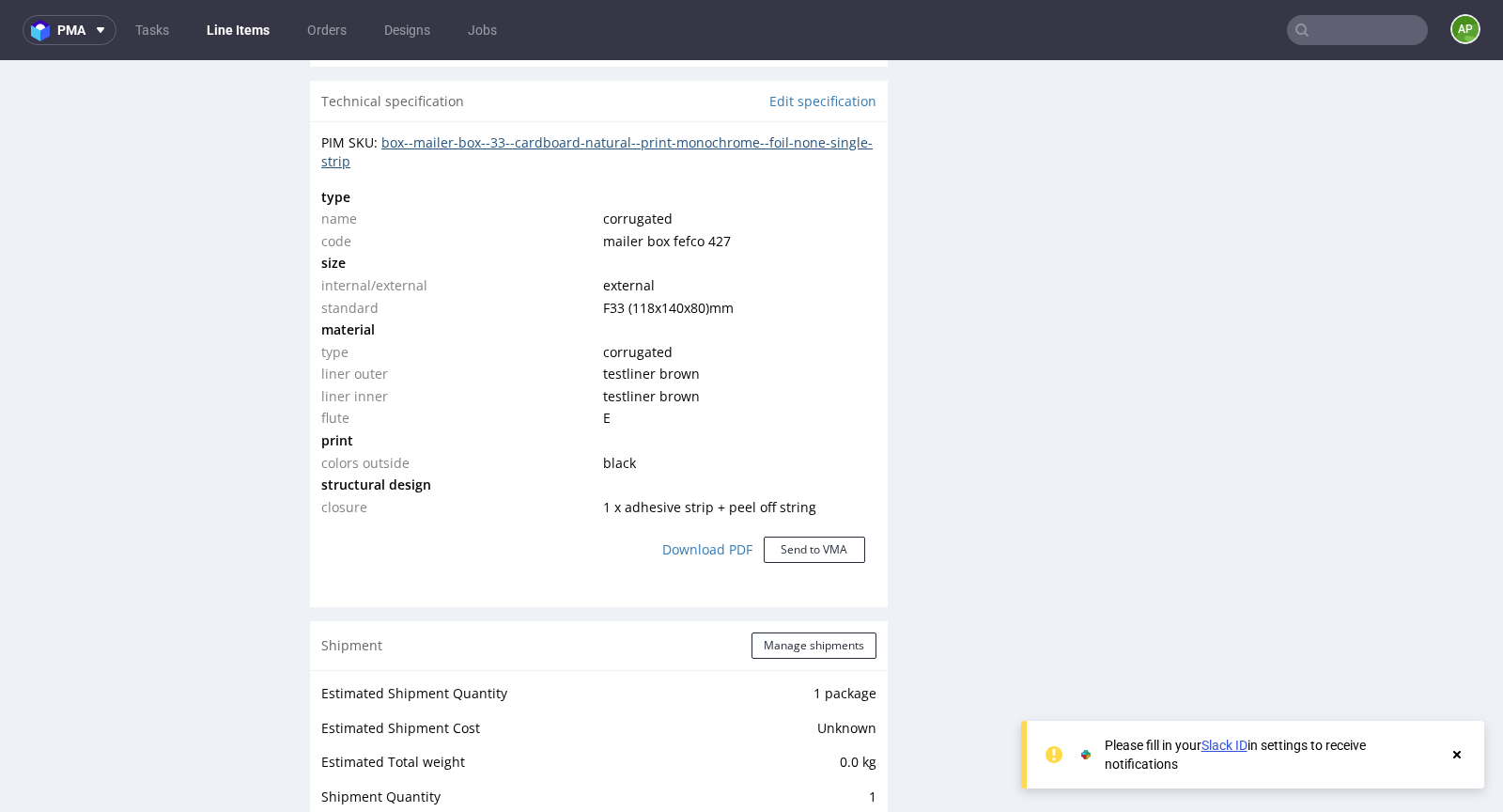
click at [812, 137] on link "box--mailer-box--33--cardboard-natural--print-monochrome--foil-none-single-strip" at bounding box center [598, 151] width 552 height 37
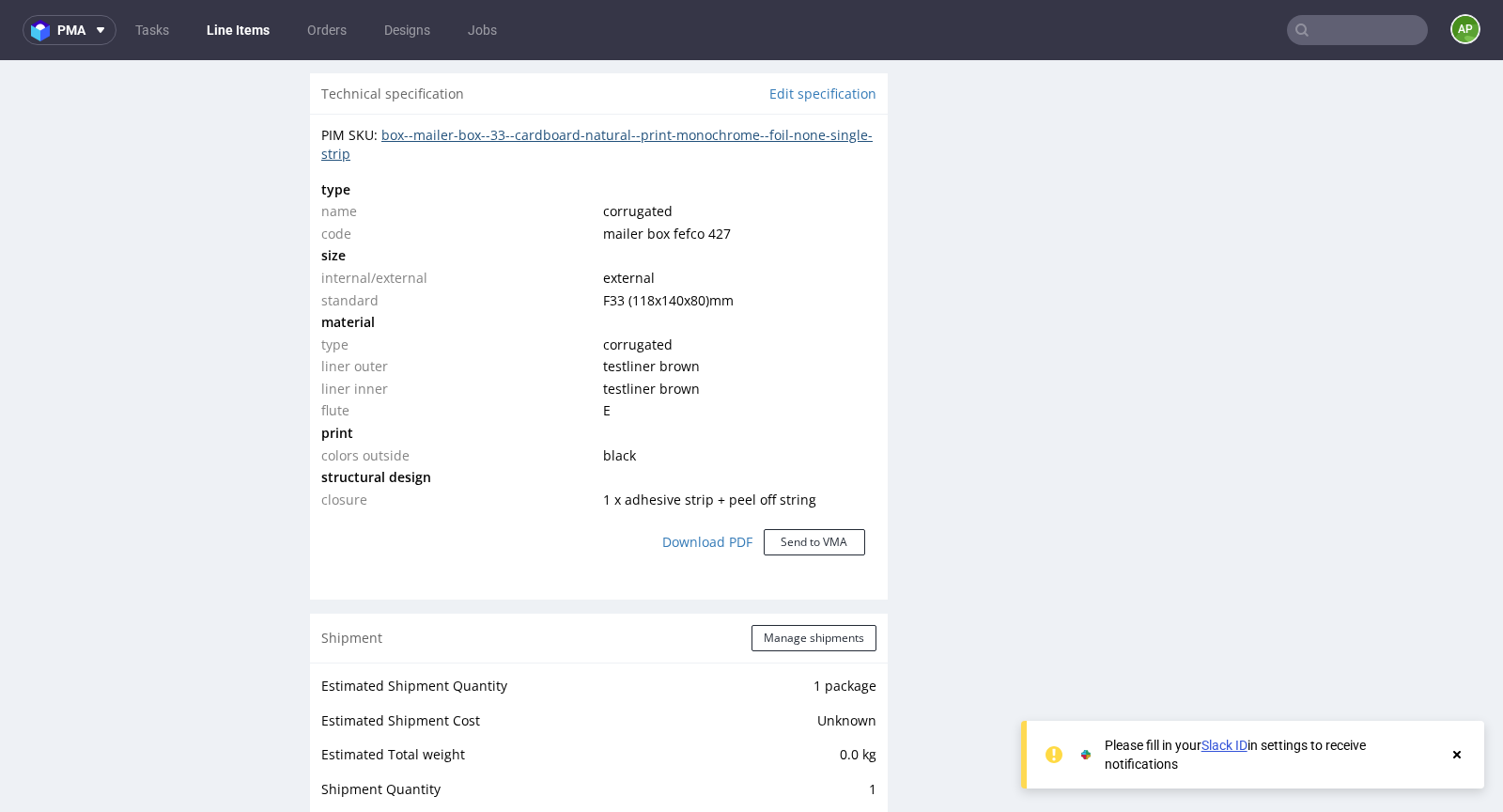
scroll to position [1432, 0]
